Goal: Task Accomplishment & Management: Manage account settings

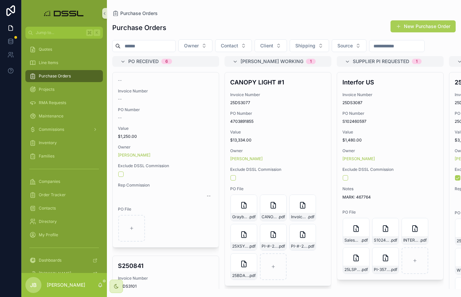
scroll to position [174, 0]
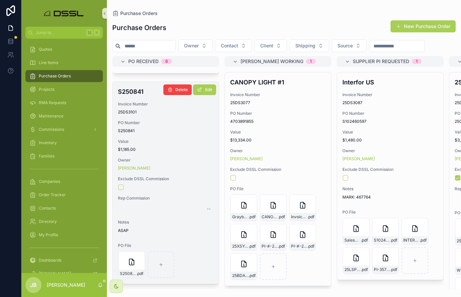
click at [134, 96] on h4 "S250841" at bounding box center [165, 91] width 95 height 9
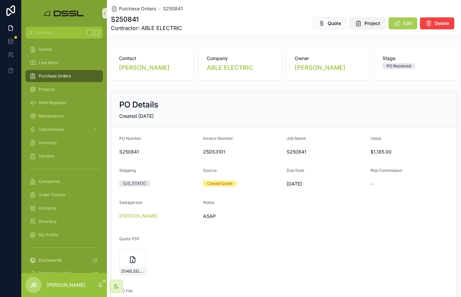
click at [376, 27] on button "Project" at bounding box center [367, 23] width 36 height 12
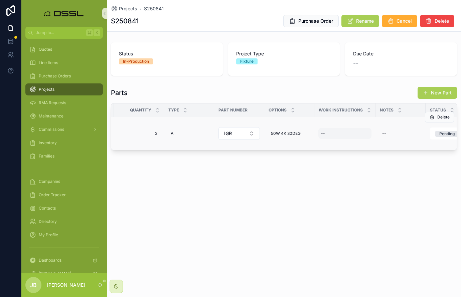
scroll to position [0, 98]
click at [282, 134] on span "50W 4K 30DEG" at bounding box center [285, 133] width 30 height 5
drag, startPoint x: 290, startPoint y: 143, endPoint x: 312, endPoint y: 144, distance: 21.7
click at [290, 143] on input "**********" at bounding box center [302, 143] width 63 height 9
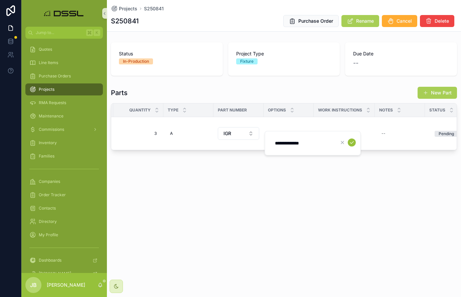
type input "**********"
click at [354, 143] on icon "scrollable content" at bounding box center [351, 142] width 5 height 5
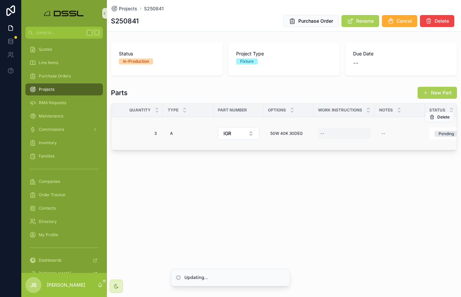
click at [335, 135] on div "--" at bounding box center [344, 133] width 53 height 11
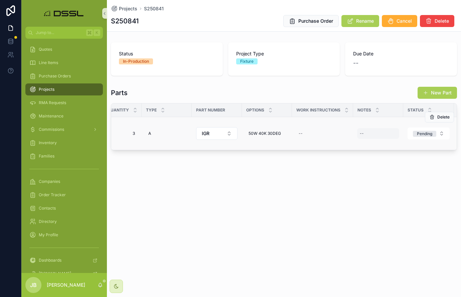
scroll to position [0, 124]
click at [308, 134] on div "--" at bounding box center [318, 133] width 53 height 11
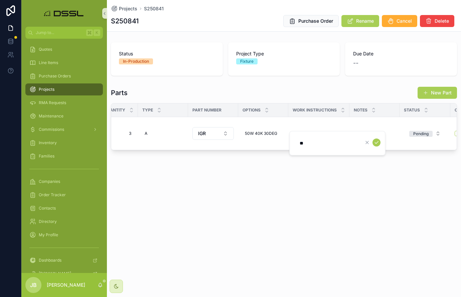
type input "*"
type input "**********"
drag, startPoint x: 355, startPoint y: 144, endPoint x: 274, endPoint y: 144, distance: 81.1
click at [274, 144] on div "**********" at bounding box center [240, 148] width 439 height 297
drag, startPoint x: 356, startPoint y: 143, endPoint x: 301, endPoint y: 143, distance: 55.1
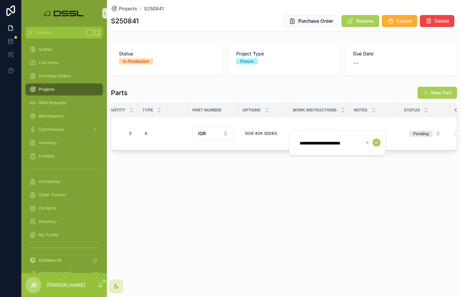
click at [300, 143] on input "**********" at bounding box center [326, 143] width 63 height 9
type input "*"
click at [375, 143] on icon "scrollable content" at bounding box center [376, 142] width 5 height 5
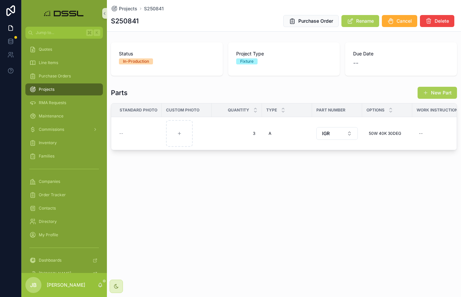
scroll to position [0, 0]
click at [322, 23] on span "Purchase Order" at bounding box center [315, 21] width 35 height 7
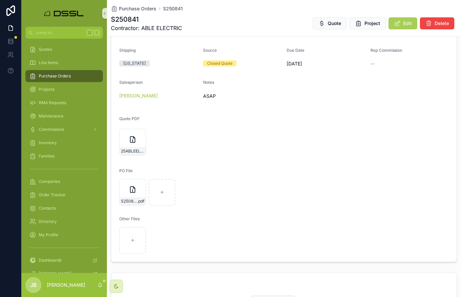
scroll to position [136, 0]
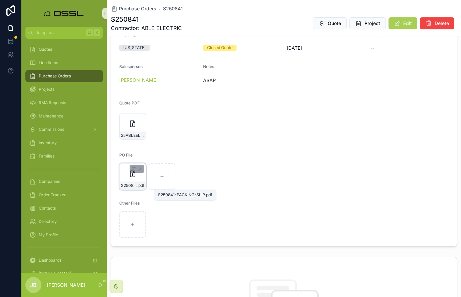
click at [140, 185] on span ".pdf" at bounding box center [140, 185] width 7 height 5
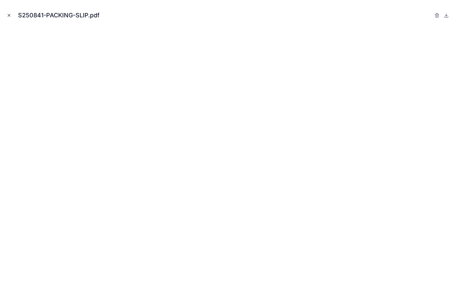
click at [8, 15] on icon "Close modal" at bounding box center [9, 15] width 5 height 5
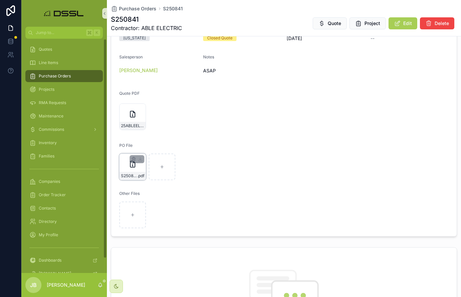
scroll to position [148, 0]
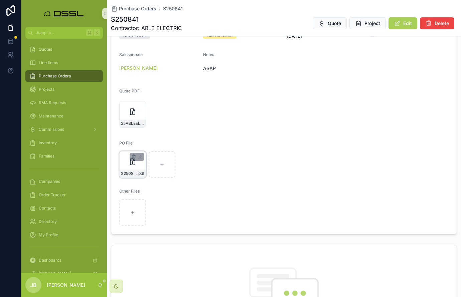
click at [134, 157] on icon "scrollable content" at bounding box center [133, 156] width 5 height 5
click at [148, 145] on icon "scrollable content" at bounding box center [147, 144] width 5 height 5
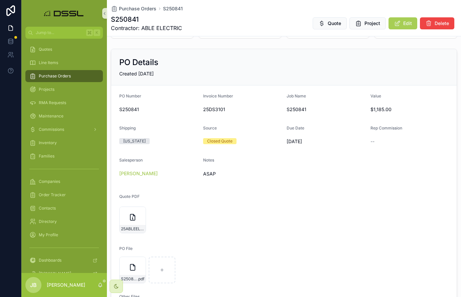
scroll to position [41, 0]
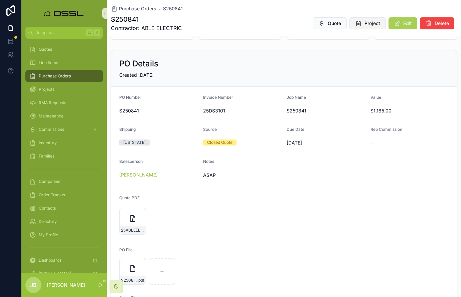
click at [374, 24] on span "Project" at bounding box center [372, 23] width 16 height 7
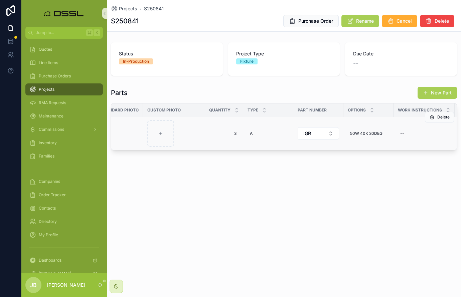
scroll to position [0, 18]
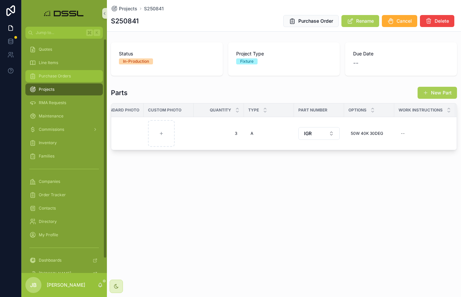
click at [53, 76] on span "Purchase Orders" at bounding box center [55, 75] width 32 height 5
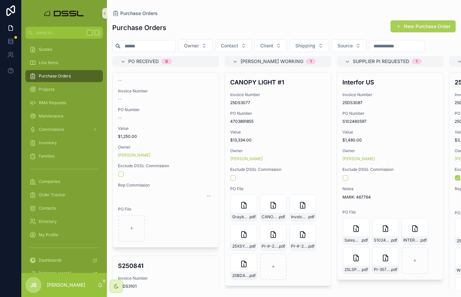
drag, startPoint x: 157, startPoint y: 47, endPoint x: 133, endPoint y: 48, distance: 24.4
click at [157, 47] on input "scrollable content" at bounding box center [148, 45] width 55 height 9
click at [133, 48] on input "***" at bounding box center [148, 45] width 55 height 9
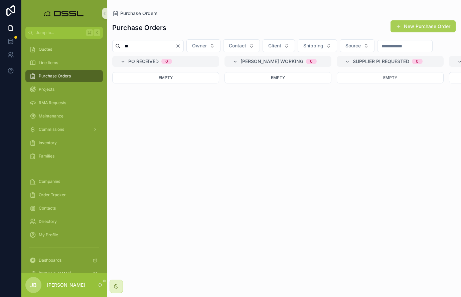
type input "*"
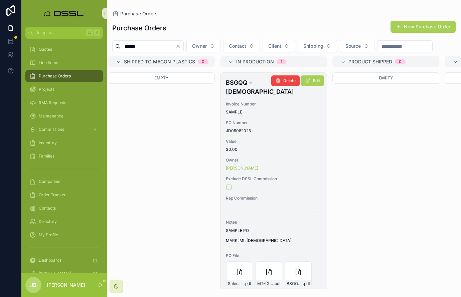
scroll to position [0, 900]
type input "******"
click at [246, 96] on h4 "BSGQQ - [DEMOGRAPHIC_DATA]" at bounding box center [275, 87] width 95 height 18
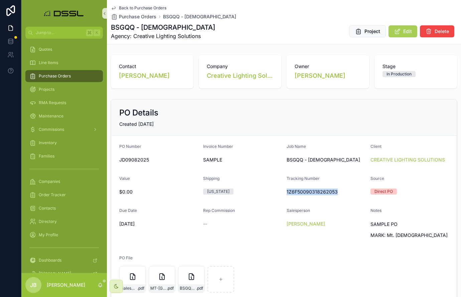
drag, startPoint x: 286, startPoint y: 199, endPoint x: 343, endPoint y: 198, distance: 57.4
click at [343, 198] on form "PO Number JD09082025 Invoice Number SAMPLE Job Name BSGQQ - [DEMOGRAPHIC_DATA] …" at bounding box center [283, 242] width 345 height 213
copy span "1Z6F50090318262053"
click at [406, 33] on span "Edit" at bounding box center [407, 31] width 9 height 7
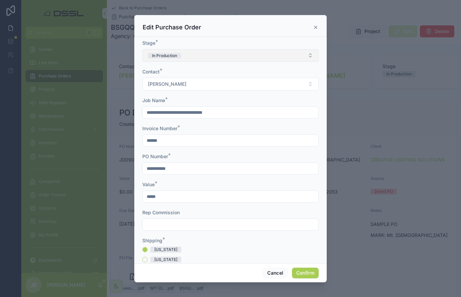
click at [184, 58] on button "In Production" at bounding box center [230, 55] width 176 height 13
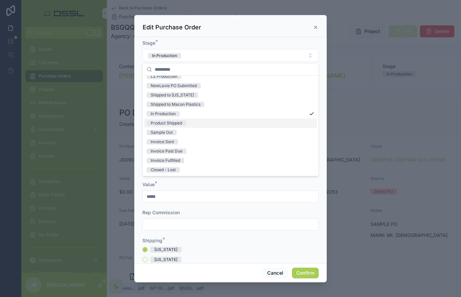
scroll to position [52, 0]
click at [174, 131] on span "Sample Out" at bounding box center [162, 132] width 30 height 5
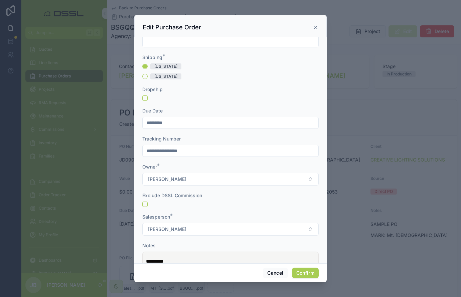
scroll to position [218, 0]
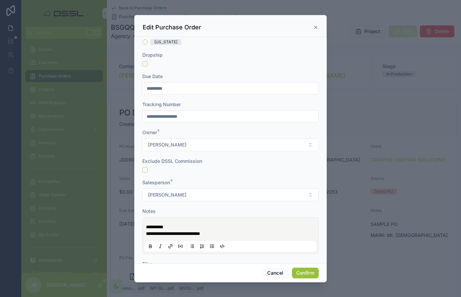
drag, startPoint x: 307, startPoint y: 275, endPoint x: 300, endPoint y: 275, distance: 7.4
click at [307, 275] on button "Confirm" at bounding box center [305, 273] width 27 height 11
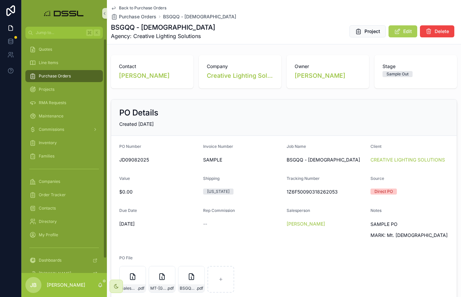
click at [57, 77] on span "Purchase Orders" at bounding box center [55, 75] width 32 height 5
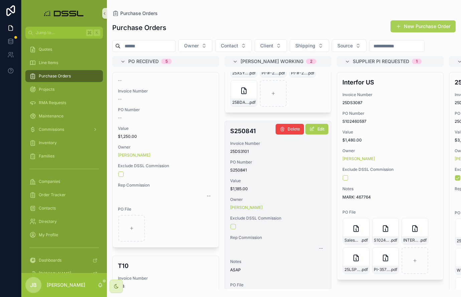
scroll to position [195, 0]
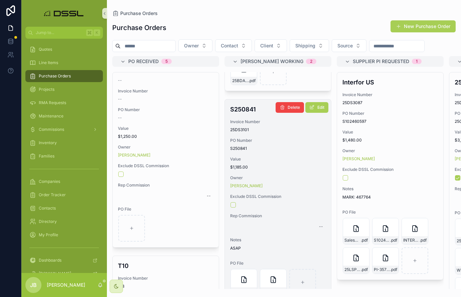
click at [246, 114] on h4 "S250841" at bounding box center [277, 109] width 95 height 9
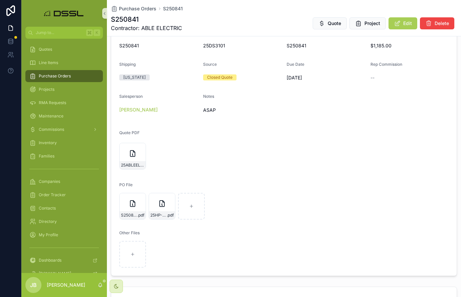
scroll to position [116, 0]
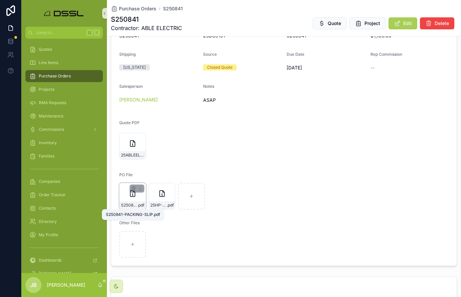
click at [136, 205] on span "S250841-PACKING-SLIP" at bounding box center [129, 205] width 16 height 5
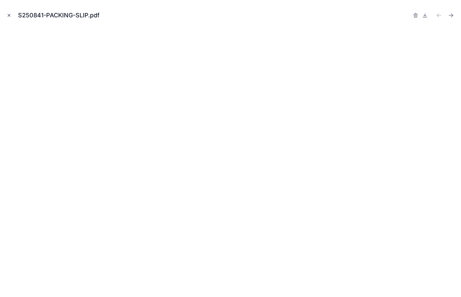
click at [8, 15] on icon "Close modal" at bounding box center [9, 15] width 5 height 5
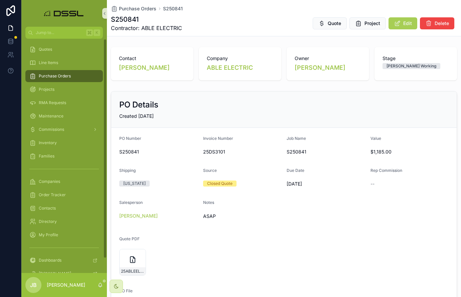
click at [70, 74] on span "Purchase Orders" at bounding box center [55, 75] width 32 height 5
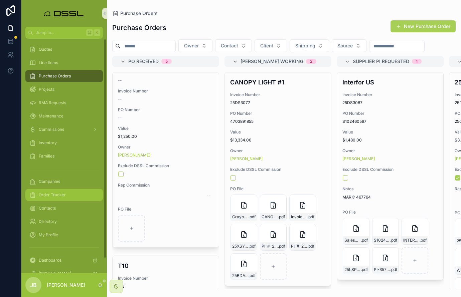
click at [55, 194] on span "Order Tracker" at bounding box center [52, 194] width 27 height 5
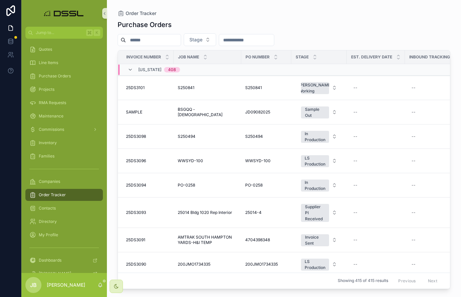
click at [173, 43] on input "scrollable content" at bounding box center [153, 39] width 55 height 9
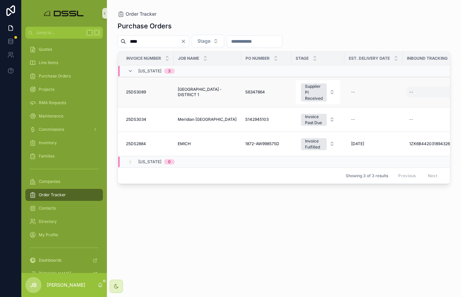
type input "****"
click at [420, 90] on div "--" at bounding box center [431, 92] width 50 height 11
type input "**********"
click at [405, 103] on icon "scrollable content" at bounding box center [405, 100] width 5 height 5
click at [356, 93] on div "--" at bounding box center [373, 92] width 50 height 11
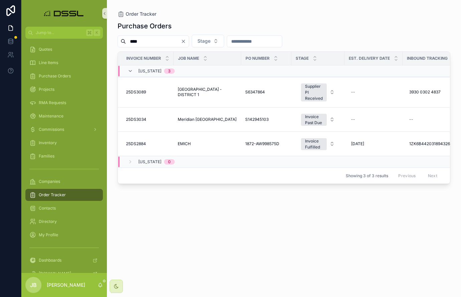
drag, startPoint x: 409, startPoint y: 173, endPoint x: 418, endPoint y: 157, distance: 17.9
click at [409, 173] on div "Previous Next" at bounding box center [417, 176] width 48 height 10
click at [357, 90] on div "--" at bounding box center [373, 92] width 50 height 11
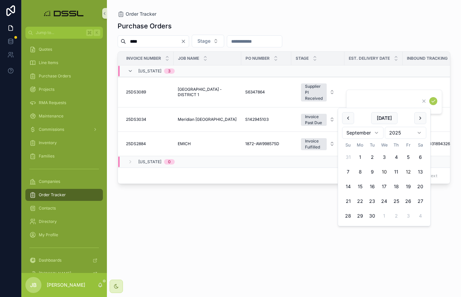
click at [406, 171] on button "12" at bounding box center [408, 172] width 12 height 12
type input "*********"
click at [432, 103] on icon "scrollable content" at bounding box center [432, 100] width 5 height 5
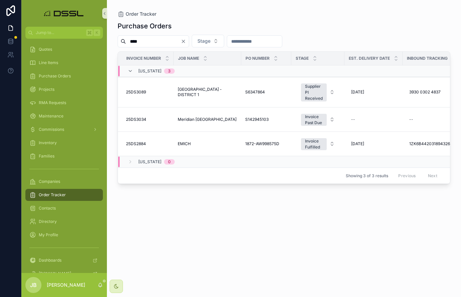
click at [205, 26] on div "Purchase Orders" at bounding box center [284, 25] width 333 height 9
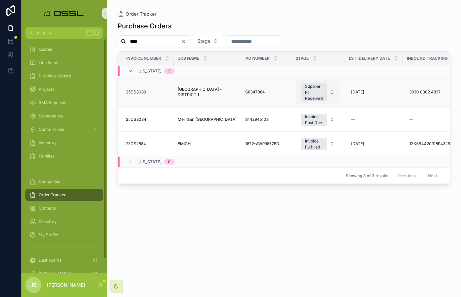
click at [319, 91] on div "Supplier PI Received" at bounding box center [314, 92] width 18 height 18
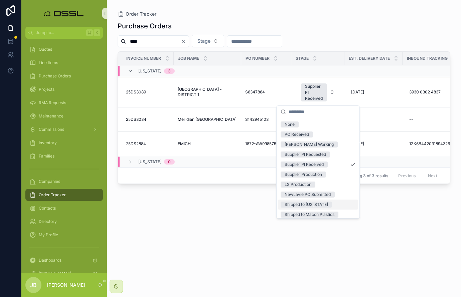
click at [304, 206] on div "Shipped to [US_STATE]" at bounding box center [305, 205] width 43 height 6
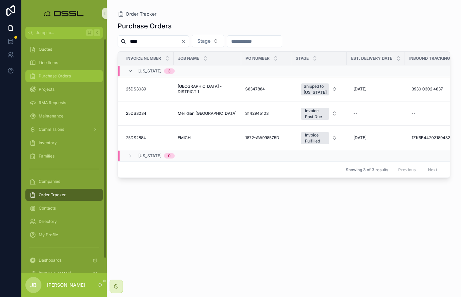
click at [42, 71] on div "Purchase Orders" at bounding box center [63, 76] width 69 height 11
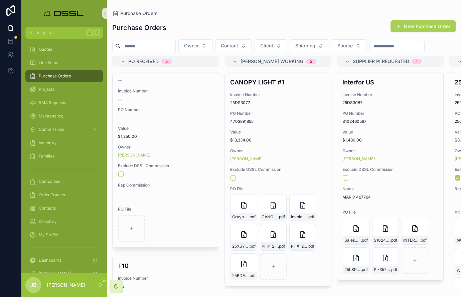
scroll to position [0, 4]
